Goal: Submit feedback/report problem

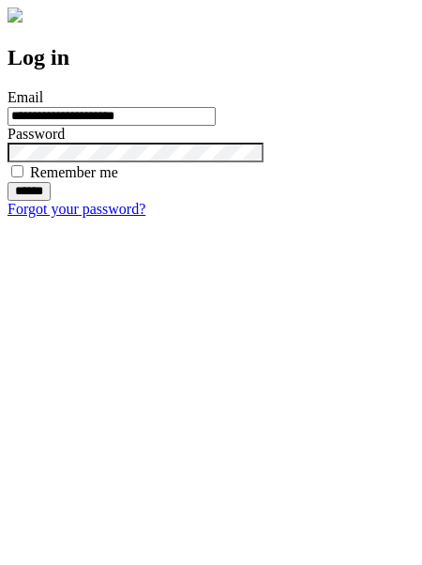
type input "**********"
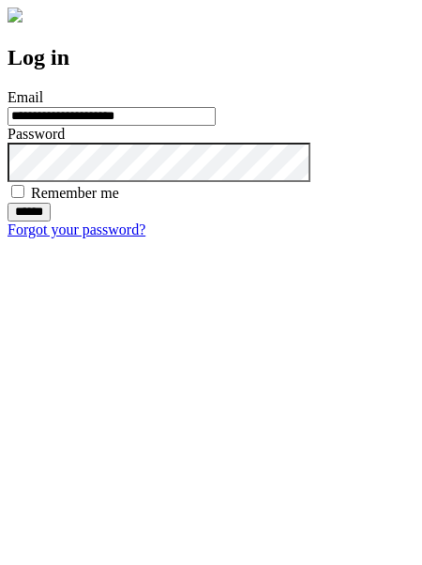
click at [51, 221] on input "******" at bounding box center [29, 212] width 43 height 19
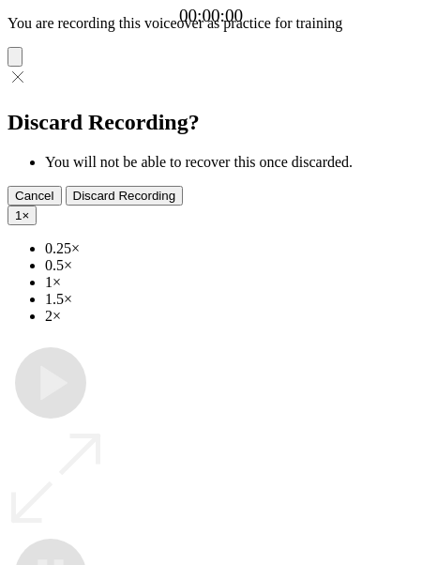
type input "**********"
